Goal: Check status: Check status

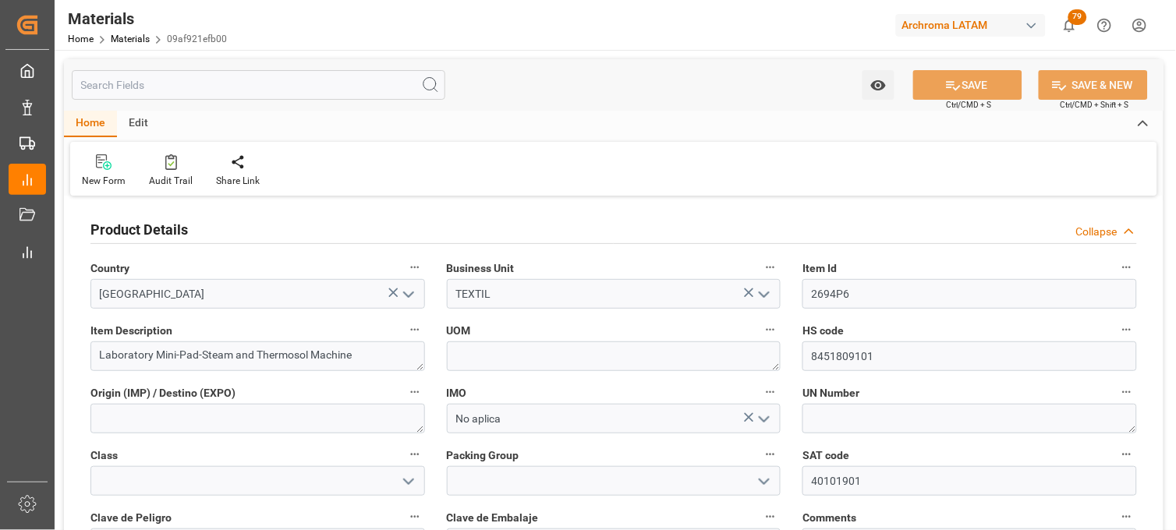
scroll to position [87, 0]
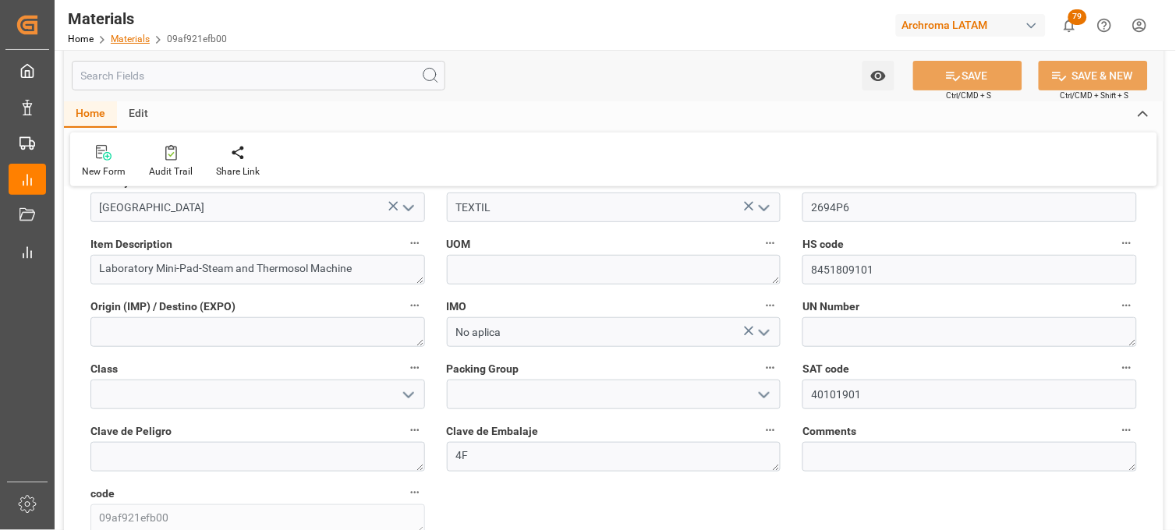
drag, startPoint x: 0, startPoint y: 0, endPoint x: 136, endPoint y: 41, distance: 141.7
click at [136, 41] on link "Materials" at bounding box center [130, 39] width 39 height 11
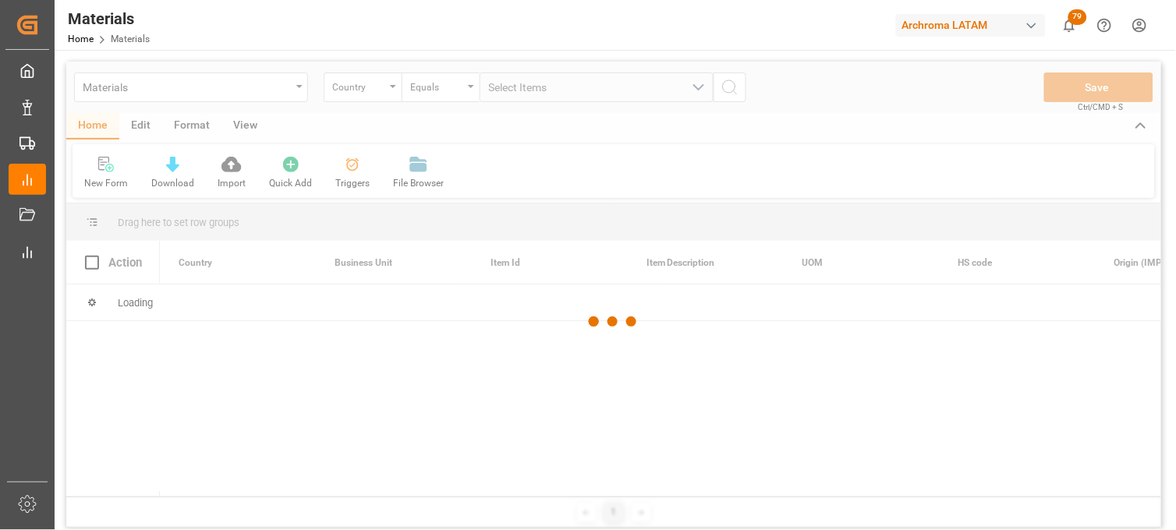
click at [299, 88] on div at bounding box center [613, 322] width 1095 height 521
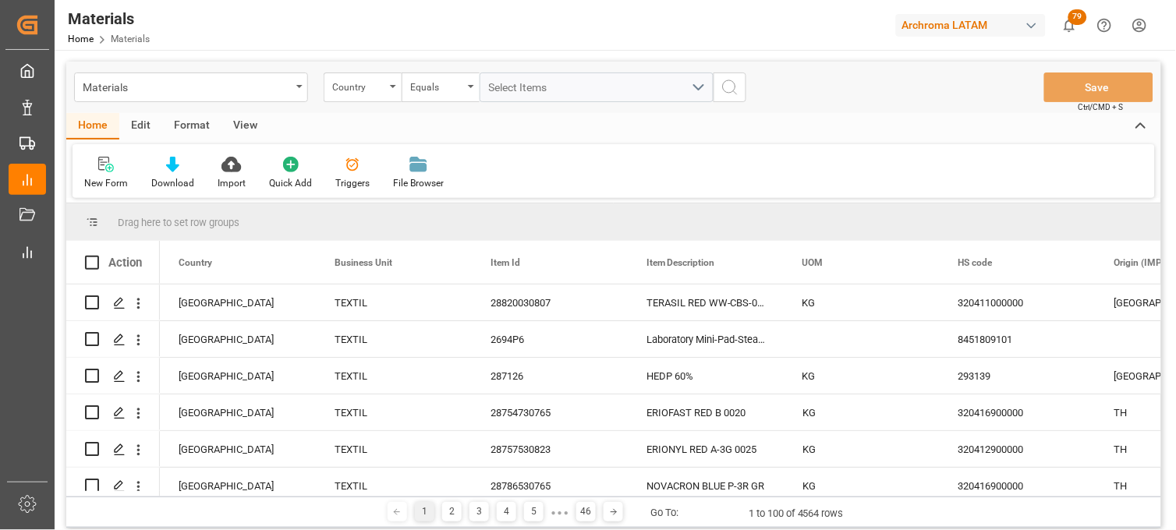
click at [299, 86] on icon "open menu" at bounding box center [299, 86] width 6 height 3
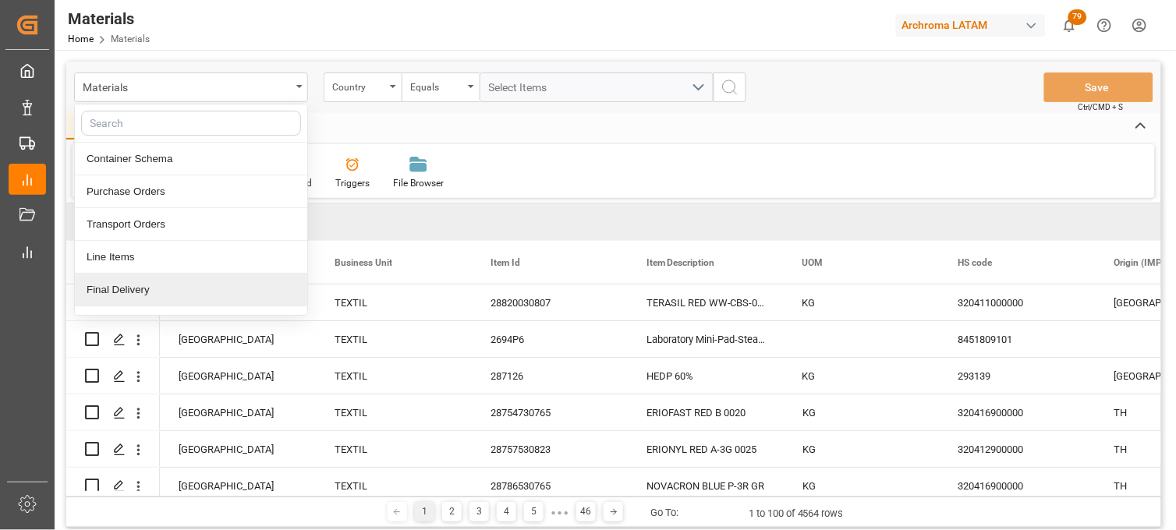
click at [179, 278] on div "Final Delivery" at bounding box center [191, 290] width 232 height 33
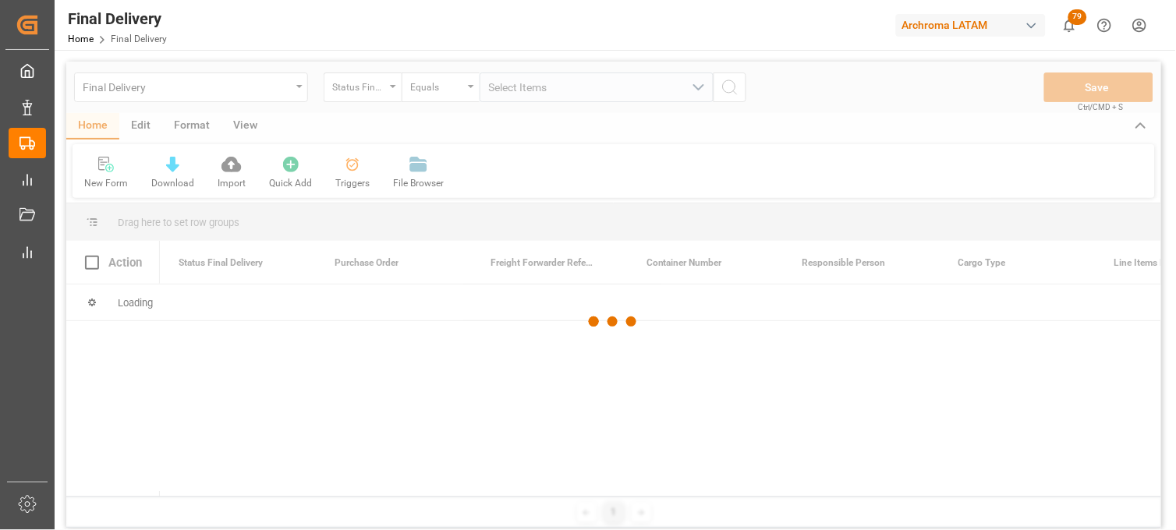
click at [395, 91] on div at bounding box center [613, 322] width 1095 height 521
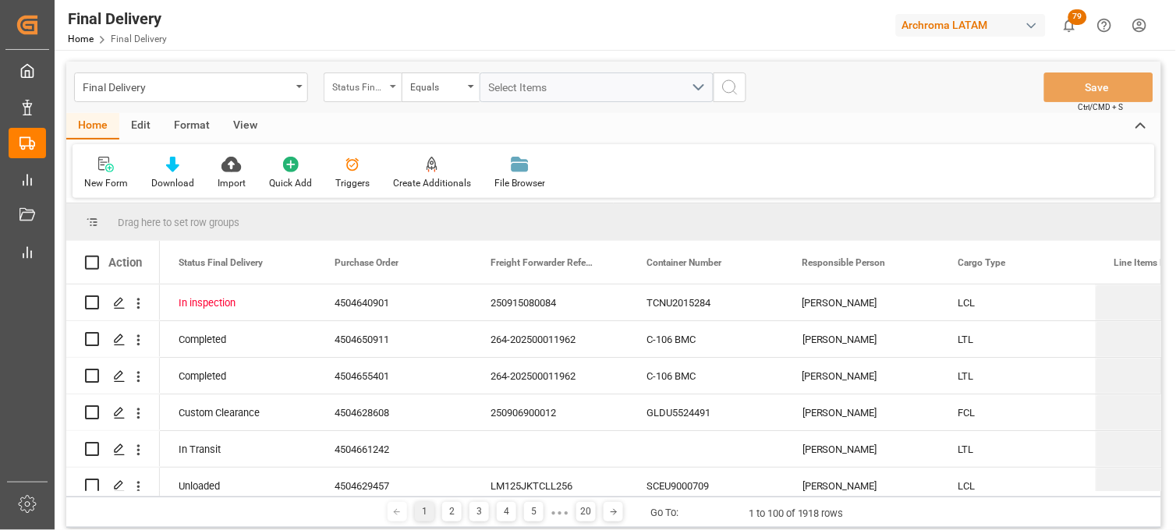
click at [390, 90] on div "Status Final Delivery" at bounding box center [363, 88] width 78 height 30
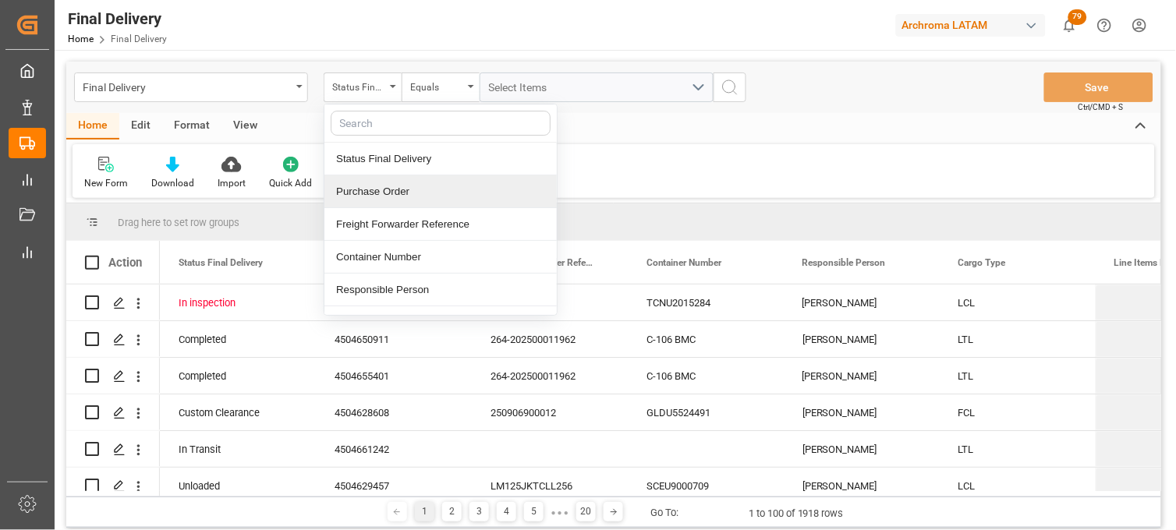
click at [385, 198] on div "Purchase Order" at bounding box center [441, 192] width 232 height 33
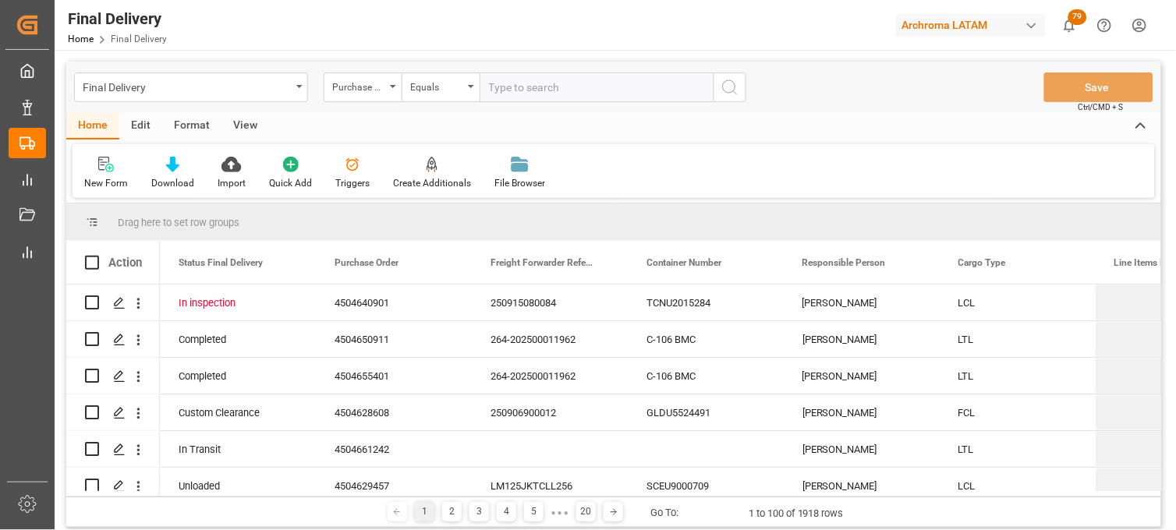
click at [492, 78] on input "text" at bounding box center [597, 88] width 234 height 30
click at [386, 89] on div "Purchase Order" at bounding box center [363, 88] width 78 height 30
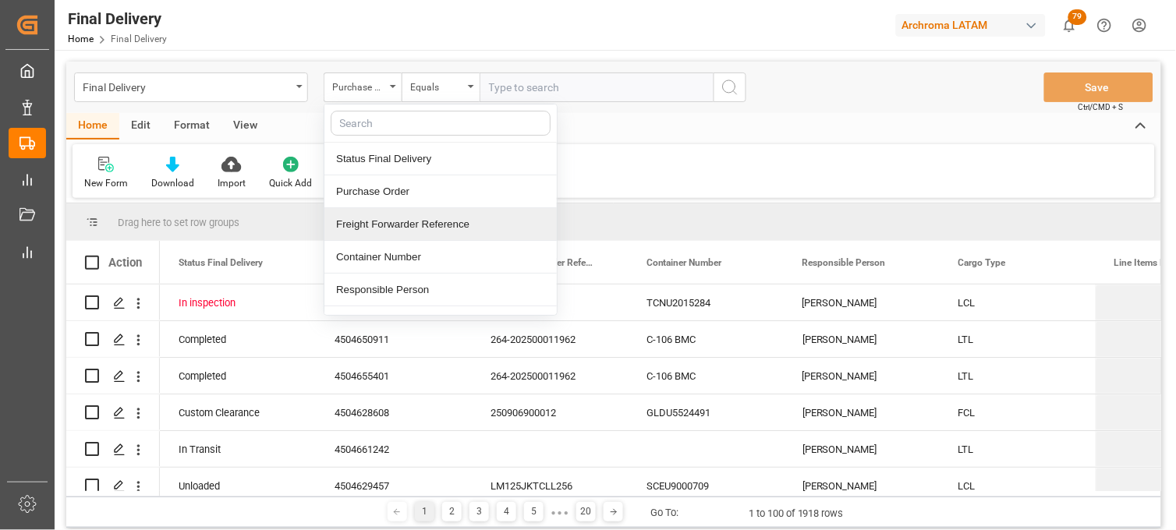
drag, startPoint x: 394, startPoint y: 228, endPoint x: 469, endPoint y: 143, distance: 113.3
click at [394, 227] on div "Freight Forwarder Reference" at bounding box center [441, 224] width 232 height 33
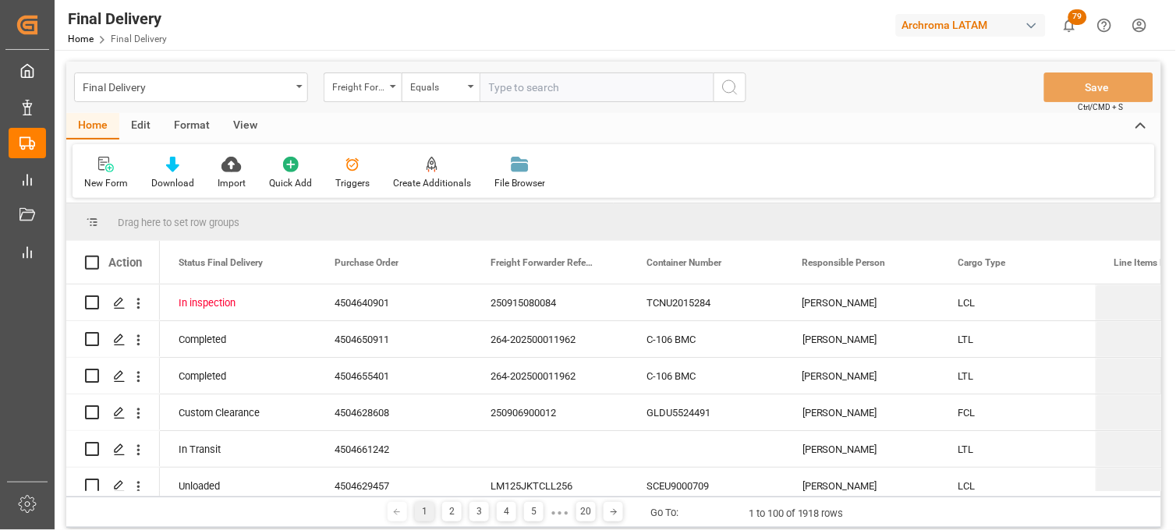
click at [507, 94] on input "text" at bounding box center [597, 88] width 234 height 30
paste input "250915080081"
type input "250915080081"
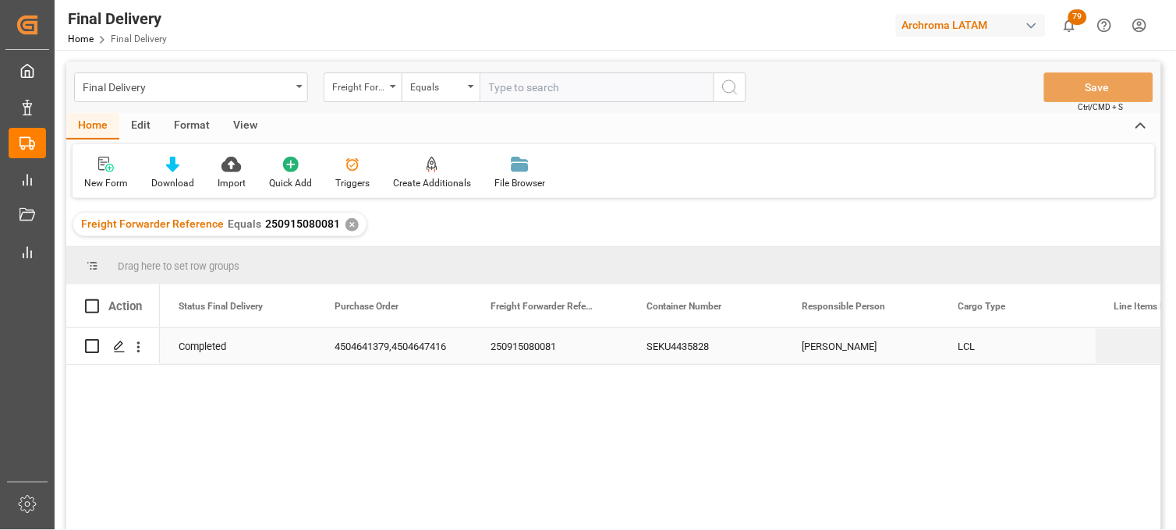
click at [658, 349] on div "SEKU4435828" at bounding box center [706, 346] width 156 height 36
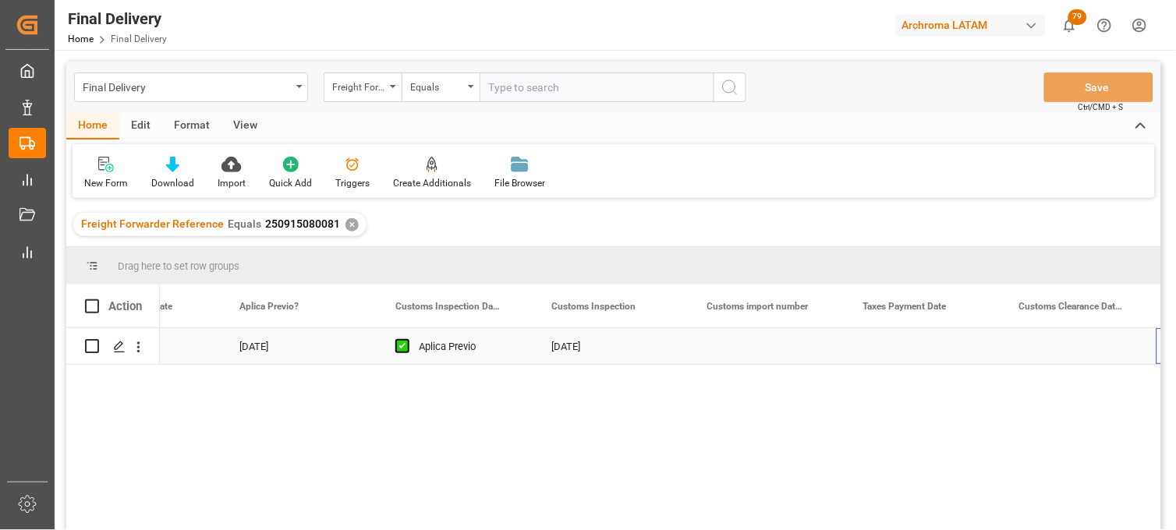
scroll to position [0, 1343]
click at [886, 343] on div "Press SPACE to select this row." at bounding box center [923, 346] width 156 height 36
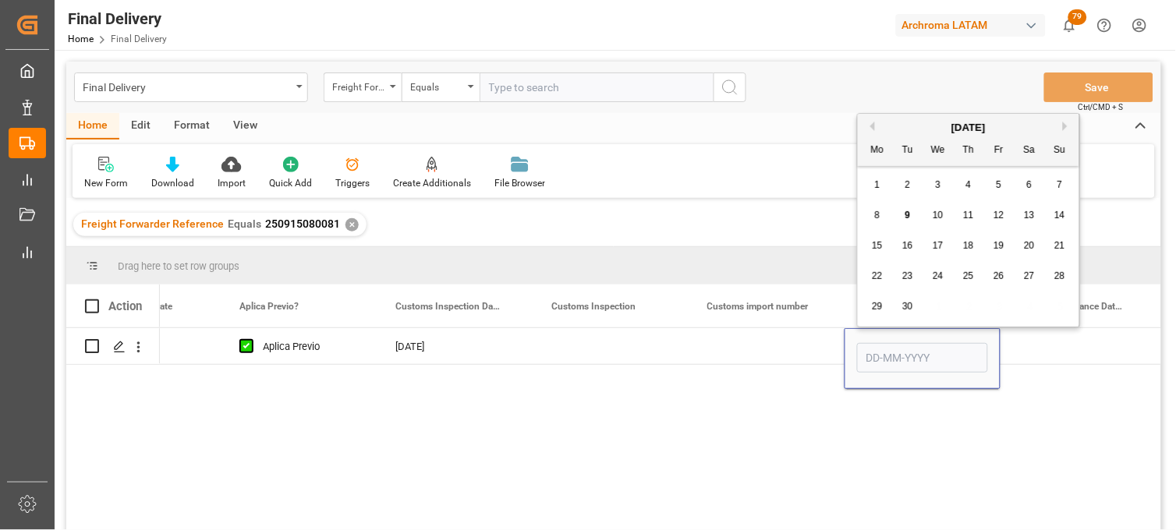
click at [903, 220] on div "9" at bounding box center [909, 216] width 20 height 19
type input "[DATE]"
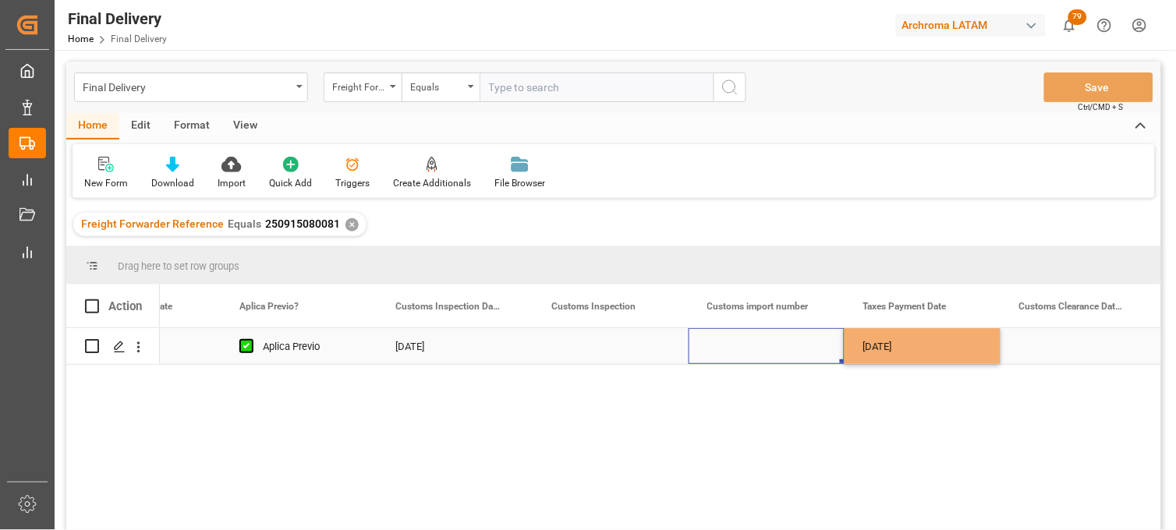
click at [782, 342] on div "Press SPACE to select this row." at bounding box center [767, 346] width 156 height 36
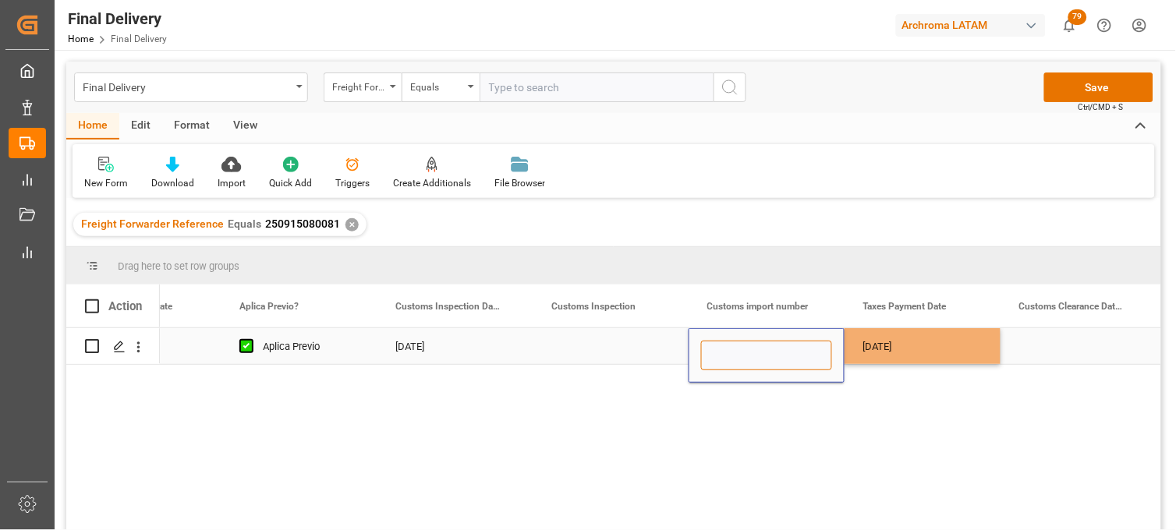
click at [781, 342] on input "Press SPACE to select this row." at bounding box center [766, 356] width 131 height 30
paste input "25 16 3108 5003709"
type input "25 16 3108 5003709"
click at [892, 342] on div "[DATE]" at bounding box center [923, 346] width 156 height 36
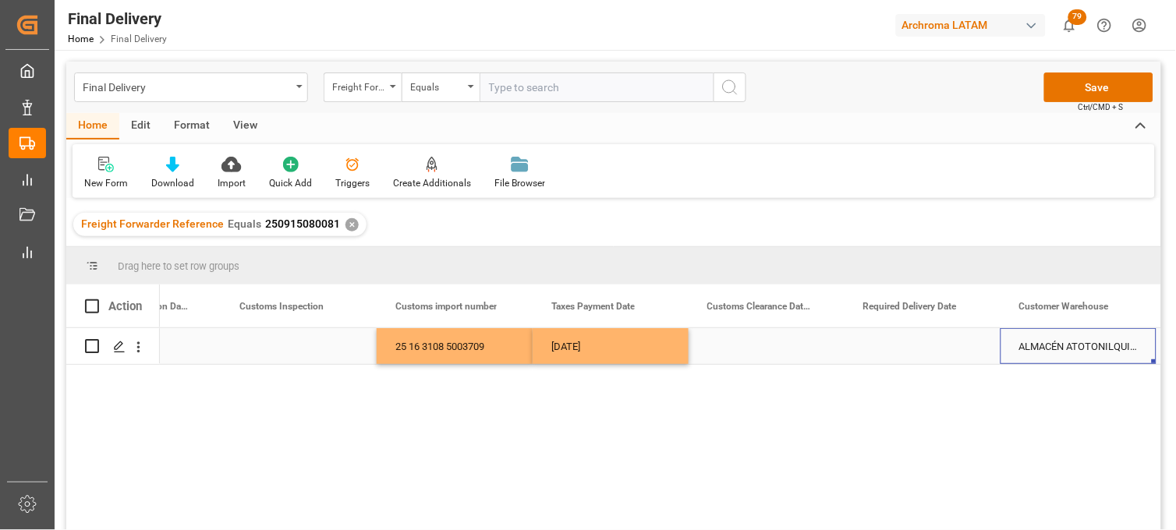
scroll to position [0, 1811]
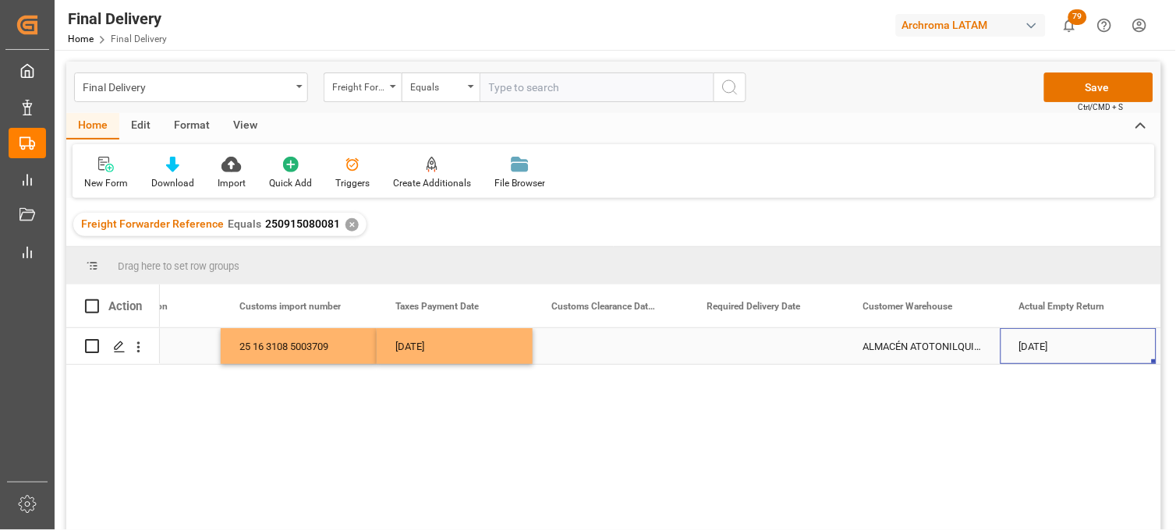
click at [767, 346] on div "Press SPACE to select this row." at bounding box center [767, 346] width 156 height 36
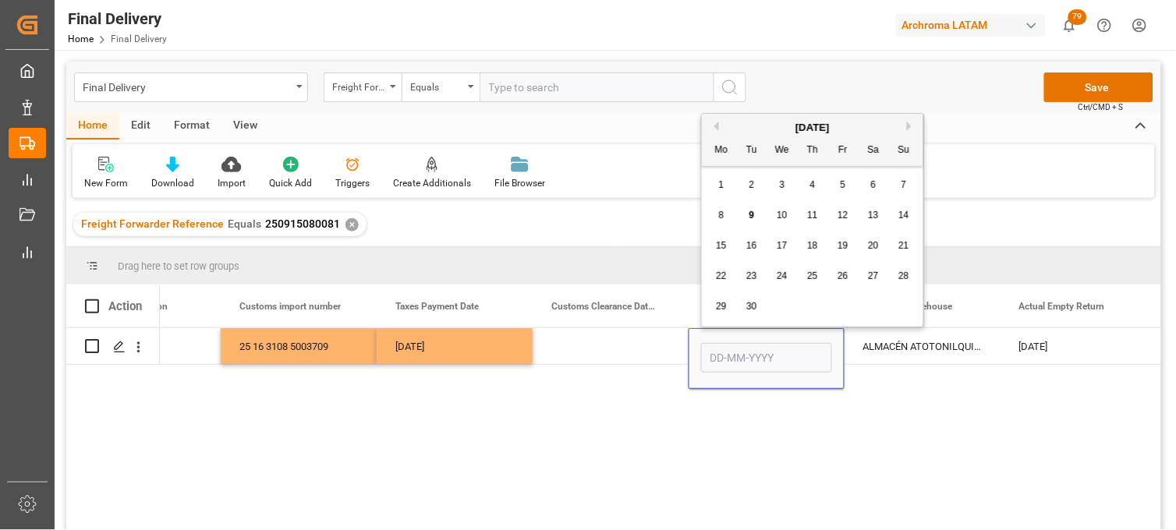
click at [806, 248] on div "18" at bounding box center [813, 246] width 20 height 19
type input "[DATE]"
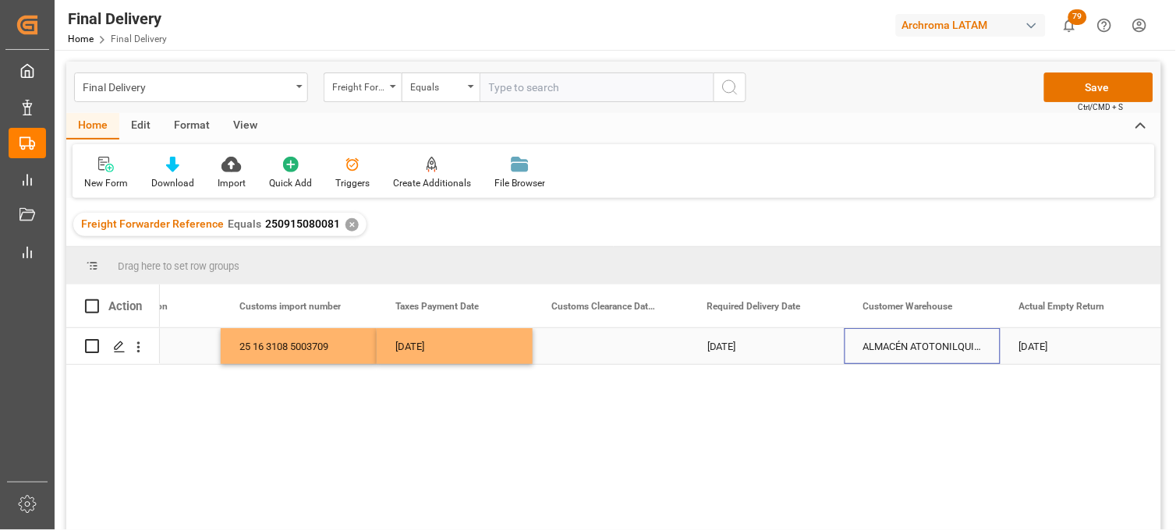
click at [880, 346] on div "ALMACÉN ATOTONILQUILLO" at bounding box center [923, 346] width 156 height 36
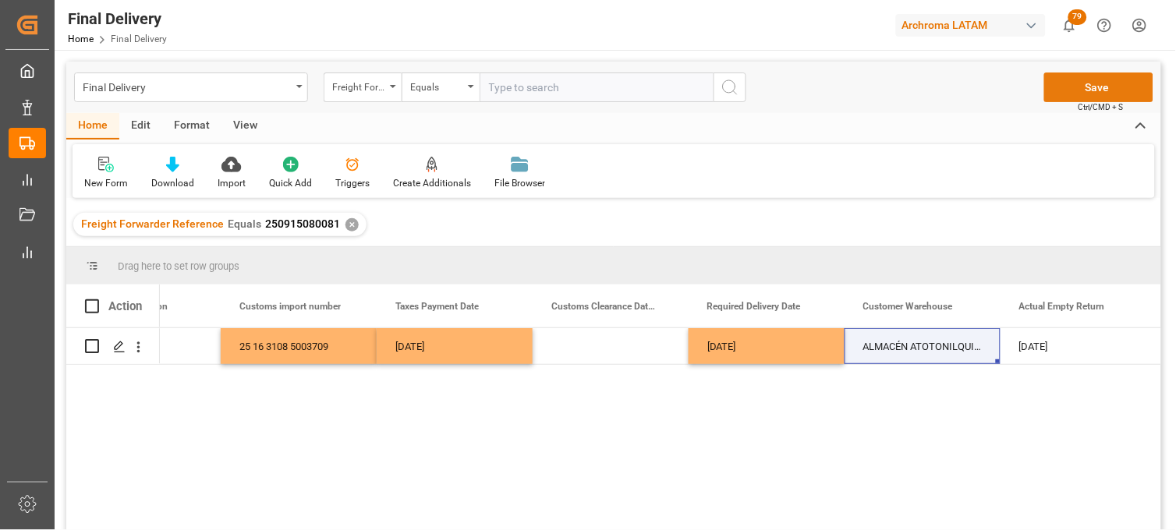
click at [1059, 94] on button "Save" at bounding box center [1099, 88] width 109 height 30
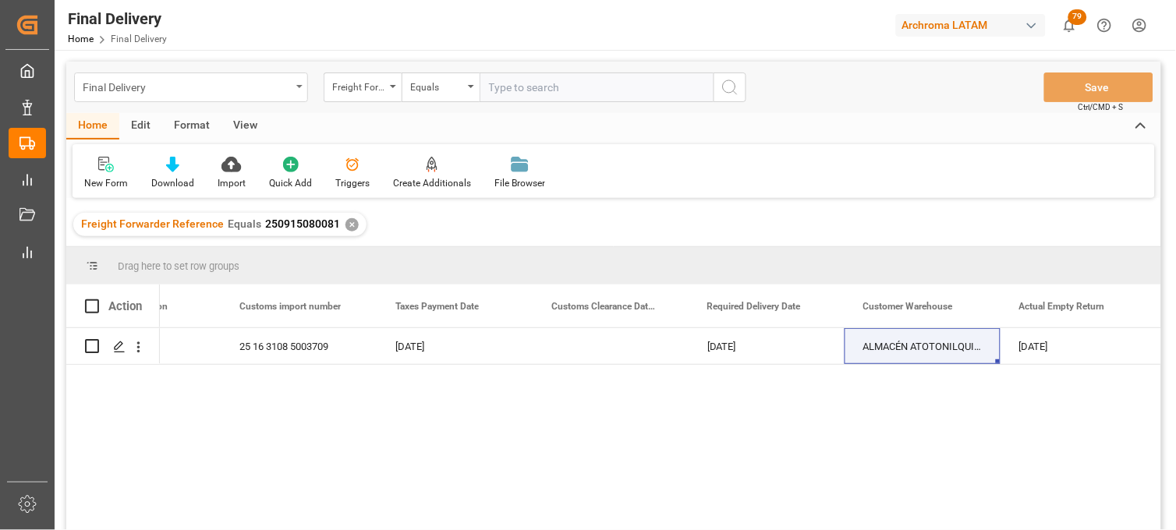
click at [271, 87] on div "Final Delivery" at bounding box center [187, 86] width 208 height 20
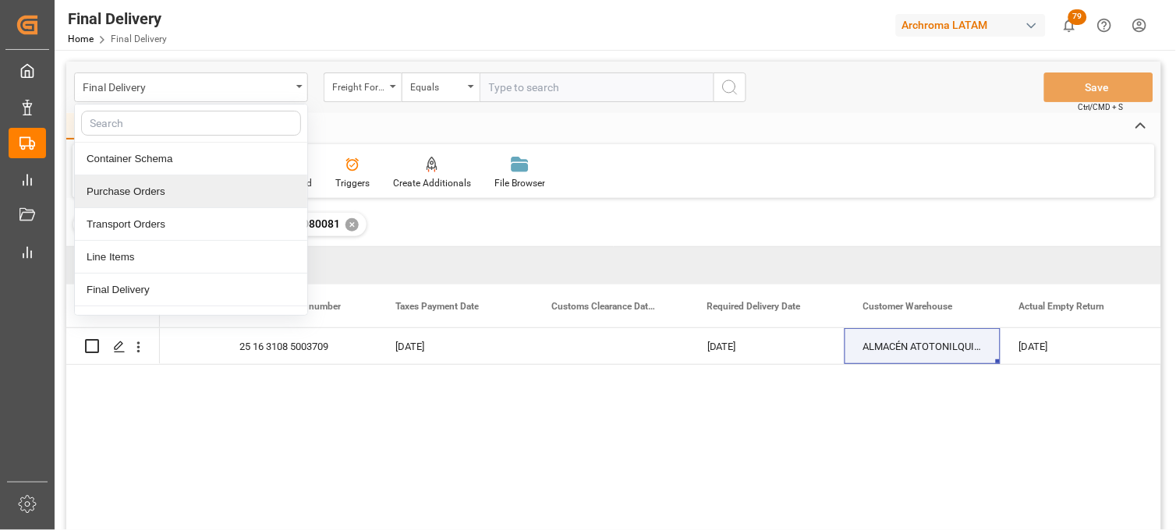
click at [203, 190] on div "Purchase Orders" at bounding box center [191, 192] width 232 height 33
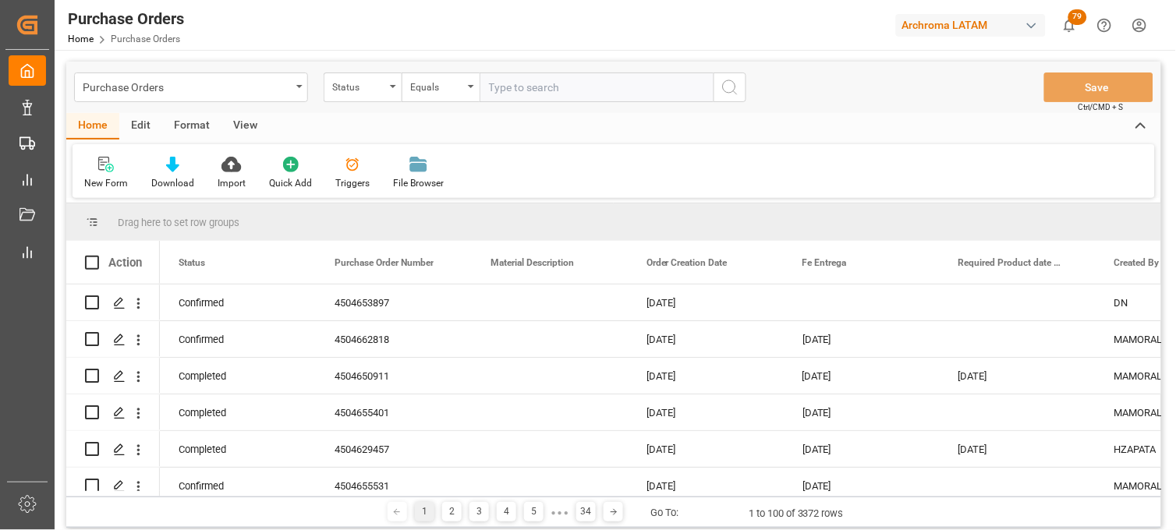
click at [392, 98] on div "Status" at bounding box center [363, 88] width 78 height 30
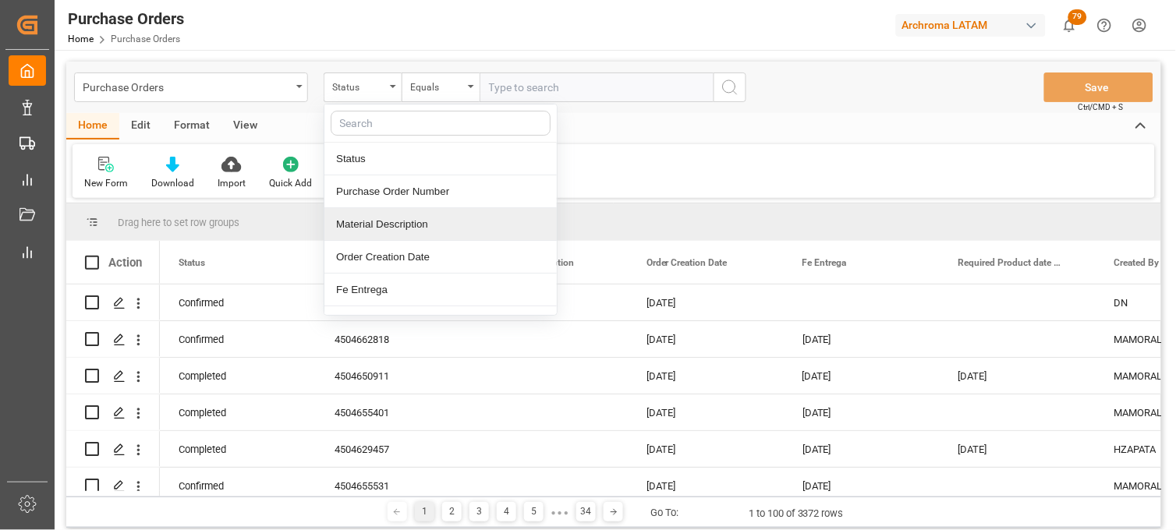
click at [396, 211] on div "Material Description" at bounding box center [441, 224] width 232 height 33
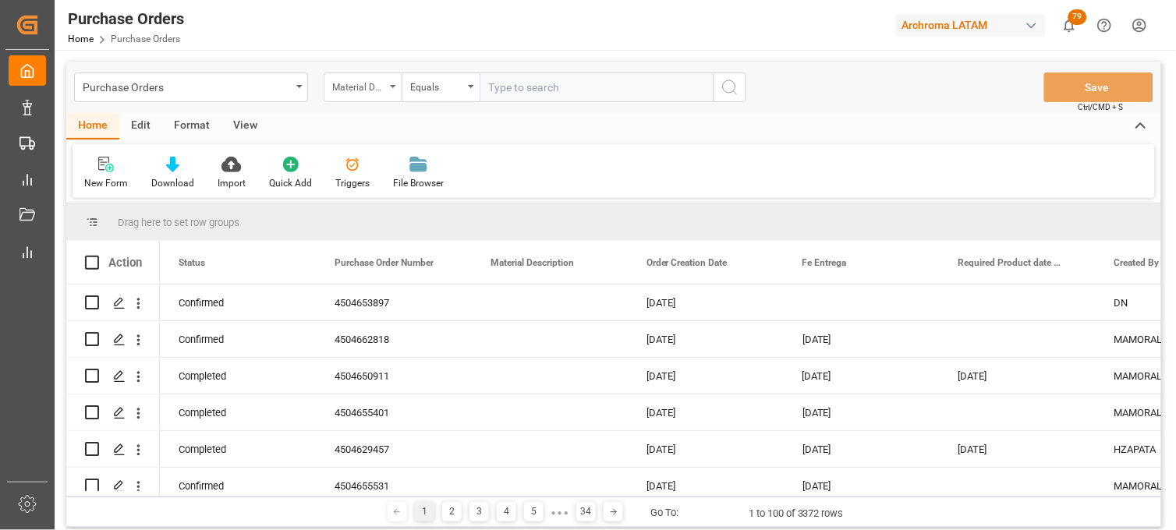
click at [371, 87] on div "Material Description" at bounding box center [358, 85] width 53 height 18
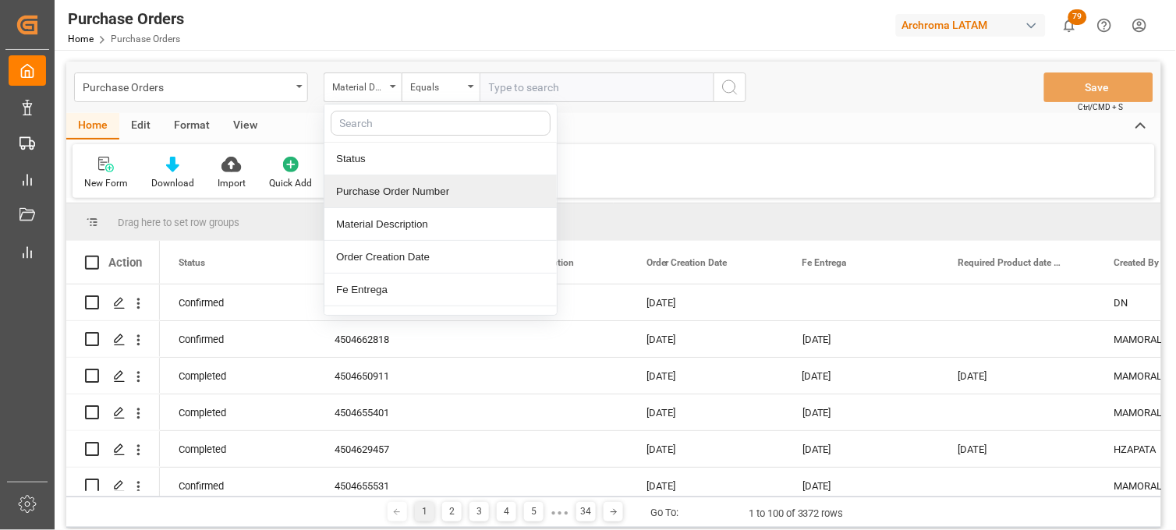
drag, startPoint x: 393, startPoint y: 174, endPoint x: 395, endPoint y: 185, distance: 11.0
click at [395, 185] on div "Status Purchase Order Number Material Description Order Creation Date Fe Entreg…" at bounding box center [441, 210] width 234 height 212
click at [395, 185] on div "Purchase Order Number" at bounding box center [441, 192] width 232 height 33
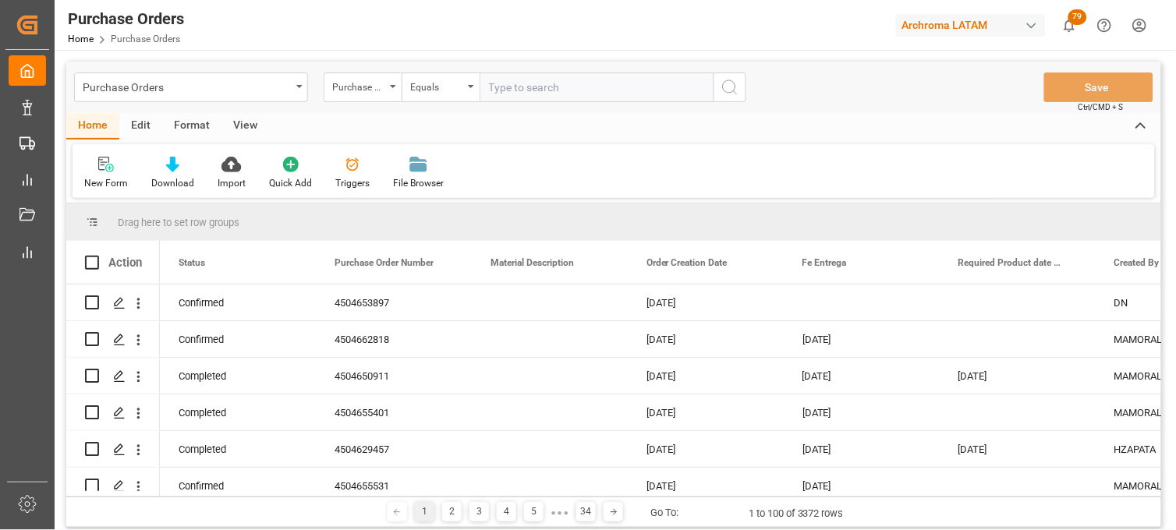
click at [503, 80] on input "text" at bounding box center [597, 88] width 234 height 30
paste input "4504654263"
type input "4504654263"
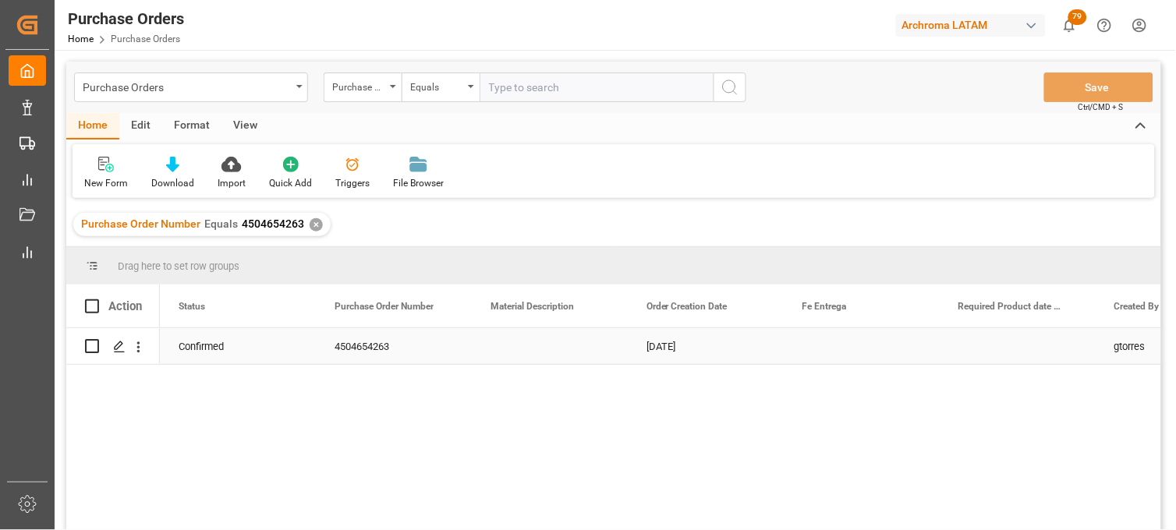
click at [544, 341] on div "Press SPACE to select this row." at bounding box center [550, 346] width 156 height 36
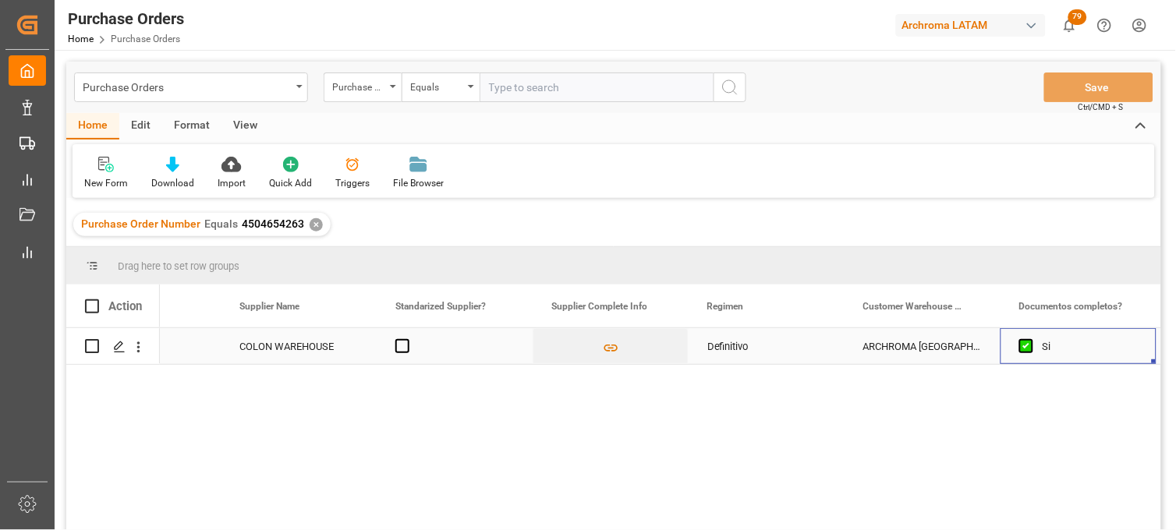
scroll to position [0, 2435]
